Goal: Submit feedback/report problem: Provide input to the site owners about the experience or issues

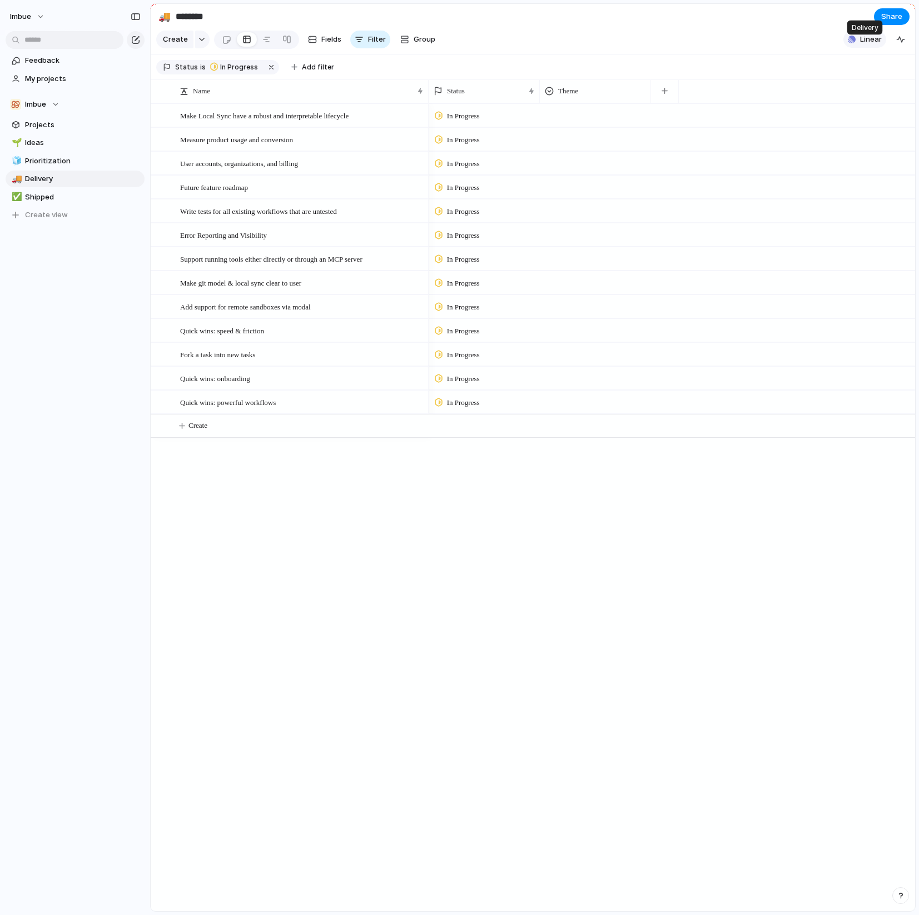
click at [875, 44] on span "Linear" at bounding box center [871, 39] width 22 height 11
click at [867, 178] on span at bounding box center [868, 182] width 17 height 9
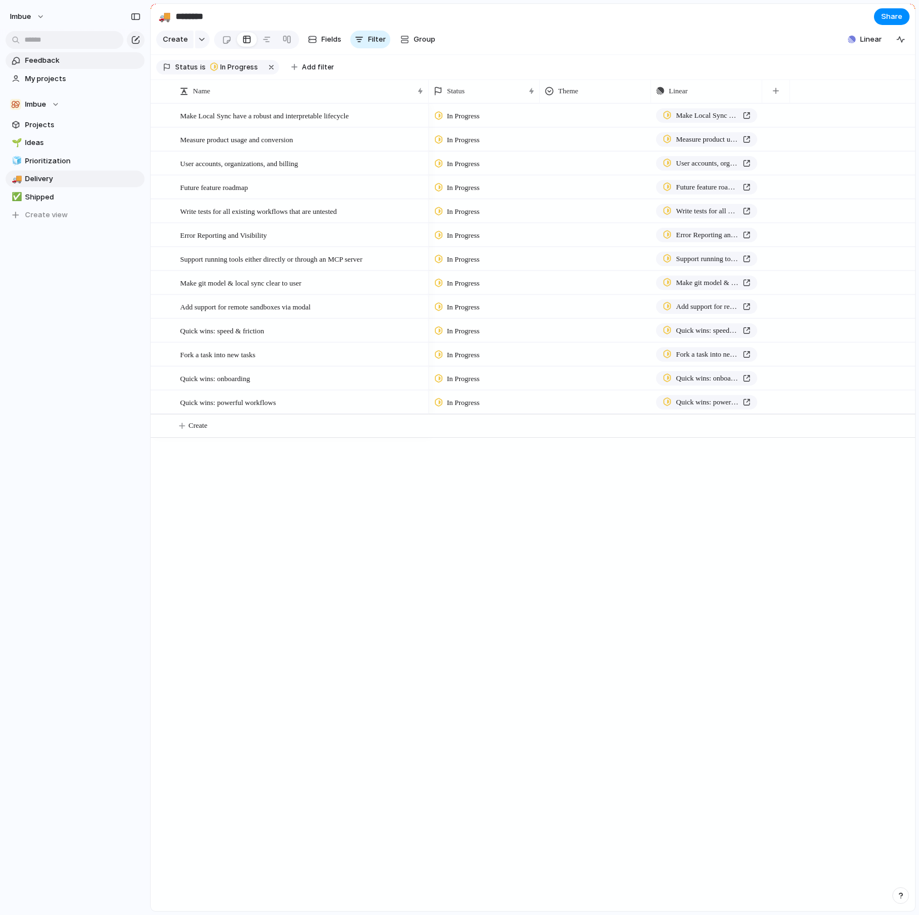
click at [57, 63] on span "Feedback" at bounding box center [83, 60] width 116 height 11
